Goal: Information Seeking & Learning: Learn about a topic

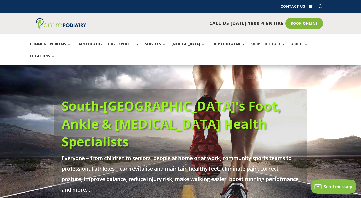
scroll to position [8, 0]
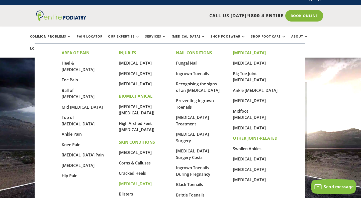
click at [125, 181] on link "[MEDICAL_DATA]" at bounding box center [135, 184] width 33 height 6
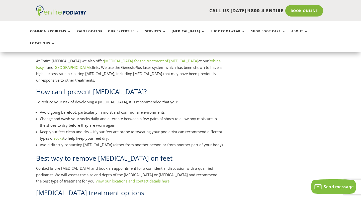
scroll to position [499, 0]
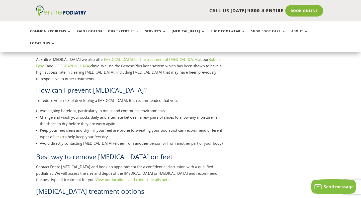
click at [95, 177] on link "View our locations and contact details here" at bounding box center [132, 179] width 74 height 5
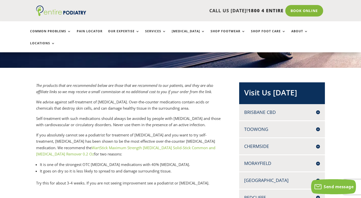
scroll to position [92, 0]
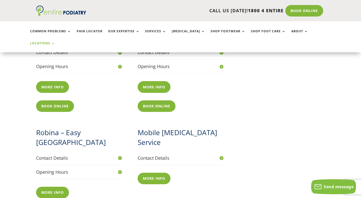
scroll to position [535, 0]
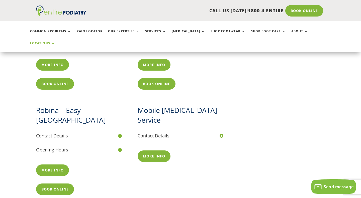
click at [120, 133] on h4 "Contact Details" at bounding box center [79, 136] width 86 height 6
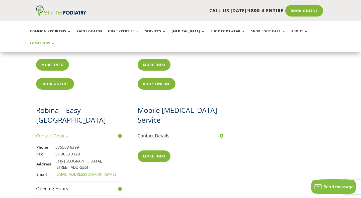
scroll to position [546, 0]
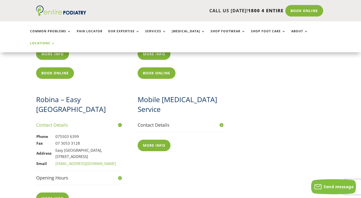
click at [120, 175] on h4 "Opening Hours" at bounding box center [79, 178] width 86 height 6
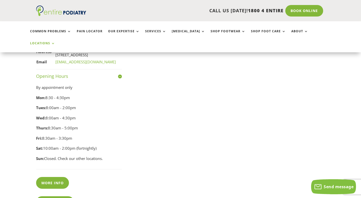
scroll to position [656, 0]
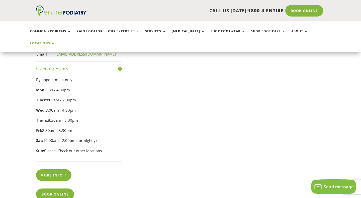
click at [60, 169] on link "More info" at bounding box center [53, 175] width 35 height 12
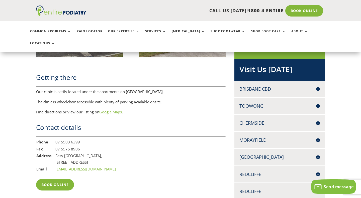
scroll to position [328, 0]
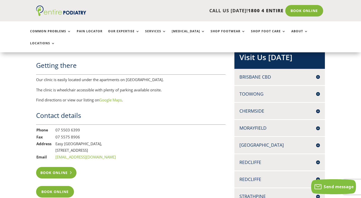
click at [56, 167] on link "Book Online" at bounding box center [56, 173] width 40 height 12
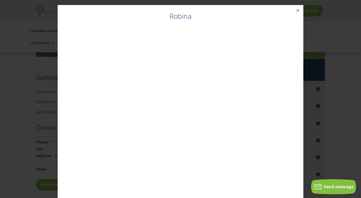
scroll to position [314, 0]
click at [299, 10] on button "×" at bounding box center [297, 10] width 11 height 11
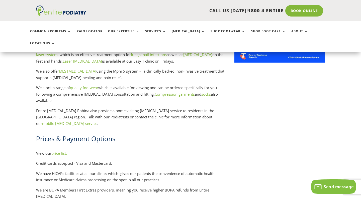
scroll to position [685, 0]
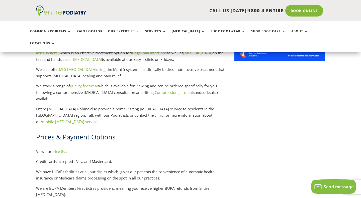
click at [62, 149] on link "price list." at bounding box center [59, 151] width 16 height 5
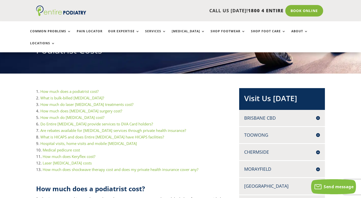
scroll to position [67, 0]
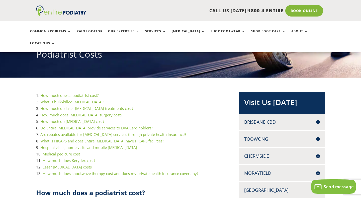
click at [69, 93] on link "How much does a podiatrist cost?" at bounding box center [69, 95] width 58 height 5
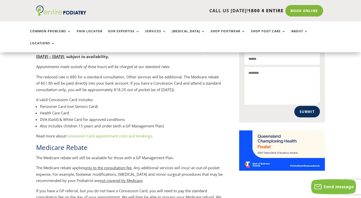
scroll to position [177, 0]
